Goal: Contribute content: Add original content to the website for others to see

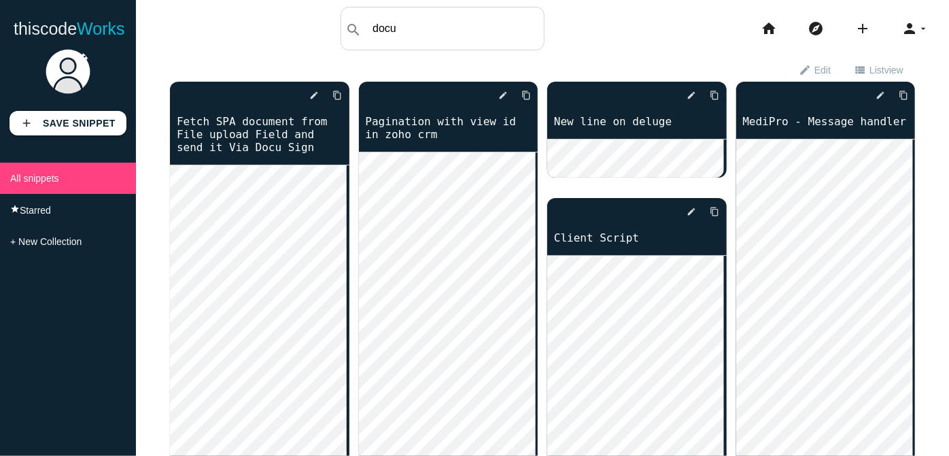
type input "docu"
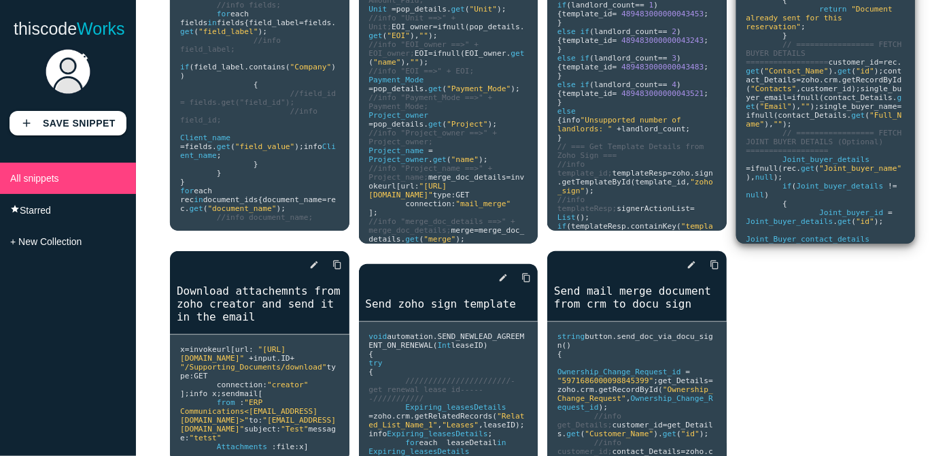
scroll to position [61, 0]
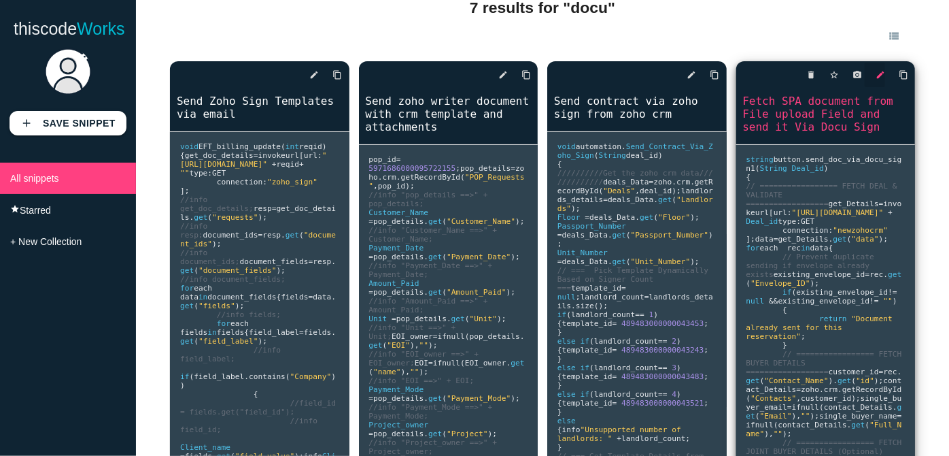
click at [876, 78] on icon "edit" at bounding box center [881, 75] width 10 height 24
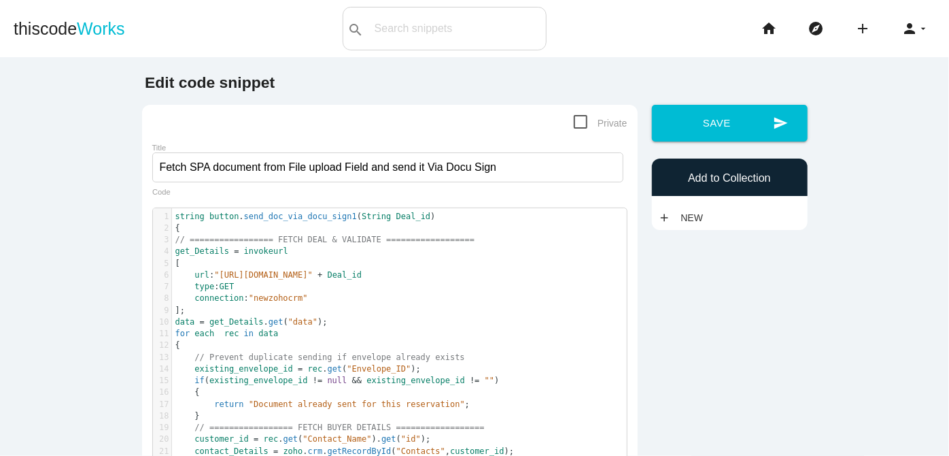
scroll to position [3, 0]
type textarea "string button.send_doc_via_docu_sign1(String Deal_id) { // ================= FE…"
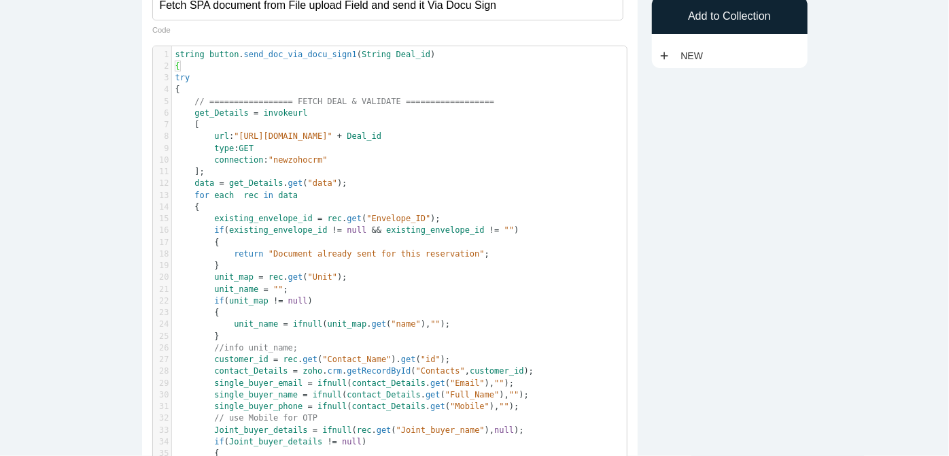
scroll to position [0, 0]
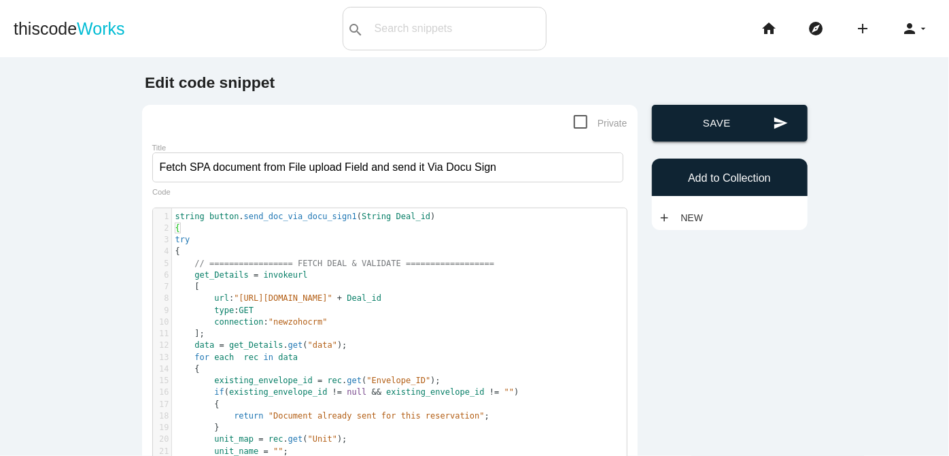
click at [736, 131] on button "send Save" at bounding box center [730, 123] width 156 height 37
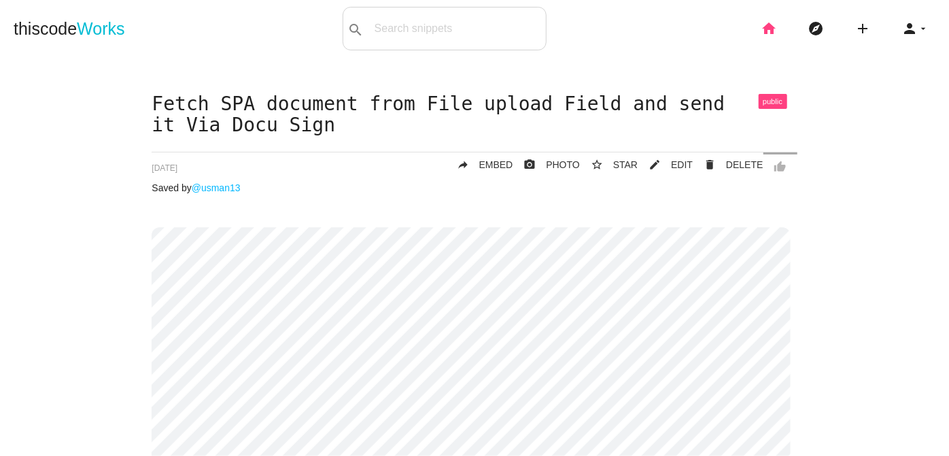
click at [763, 33] on icon "home" at bounding box center [769, 29] width 16 height 44
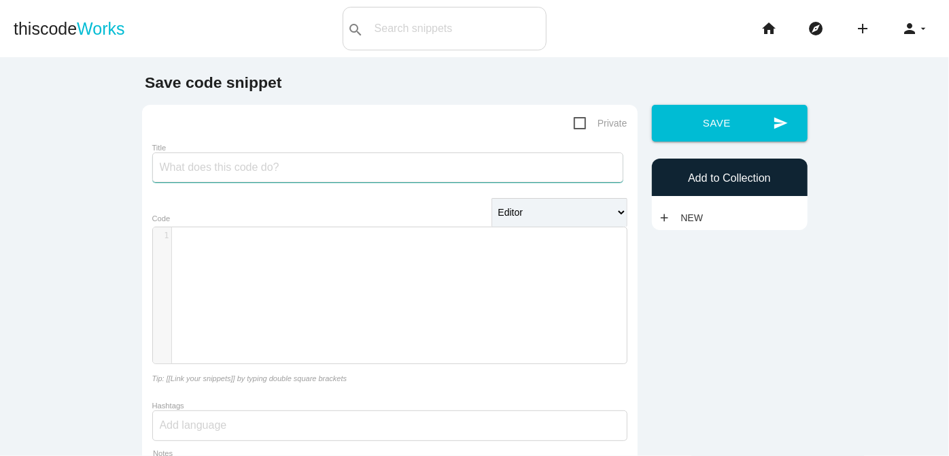
click at [305, 166] on input "Title" at bounding box center [387, 167] width 471 height 30
click at [240, 255] on div "​ x 1 ​" at bounding box center [400, 305] width 494 height 156
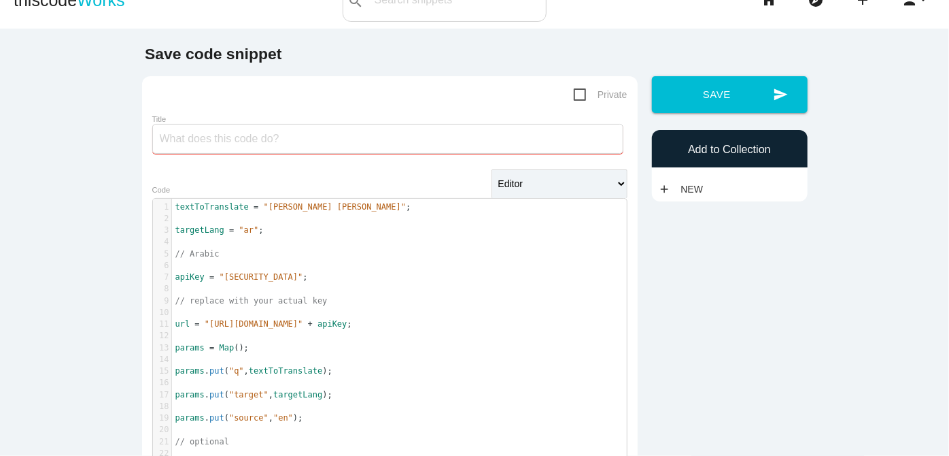
scroll to position [0, 0]
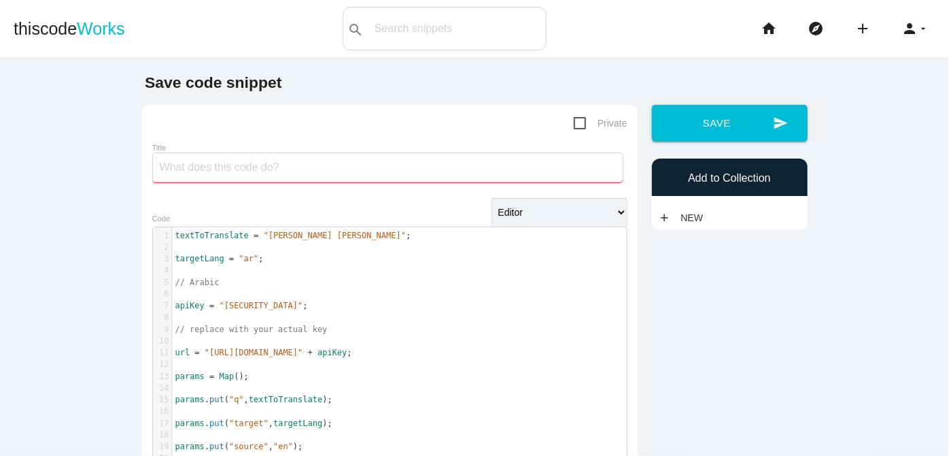
click at [271, 177] on input "Title" at bounding box center [387, 167] width 471 height 30
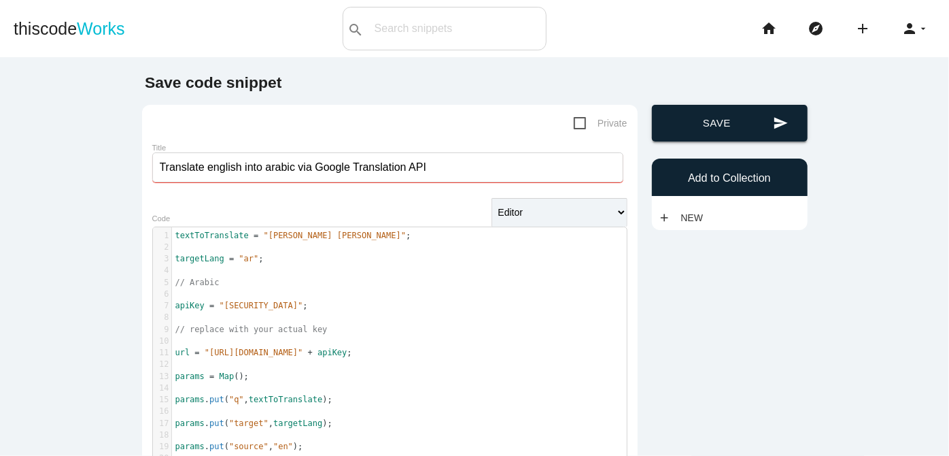
type input "Translate english into arabic via Google Translation API"
click at [698, 122] on button "send Save" at bounding box center [730, 123] width 156 height 37
